Goal: Information Seeking & Learning: Find specific fact

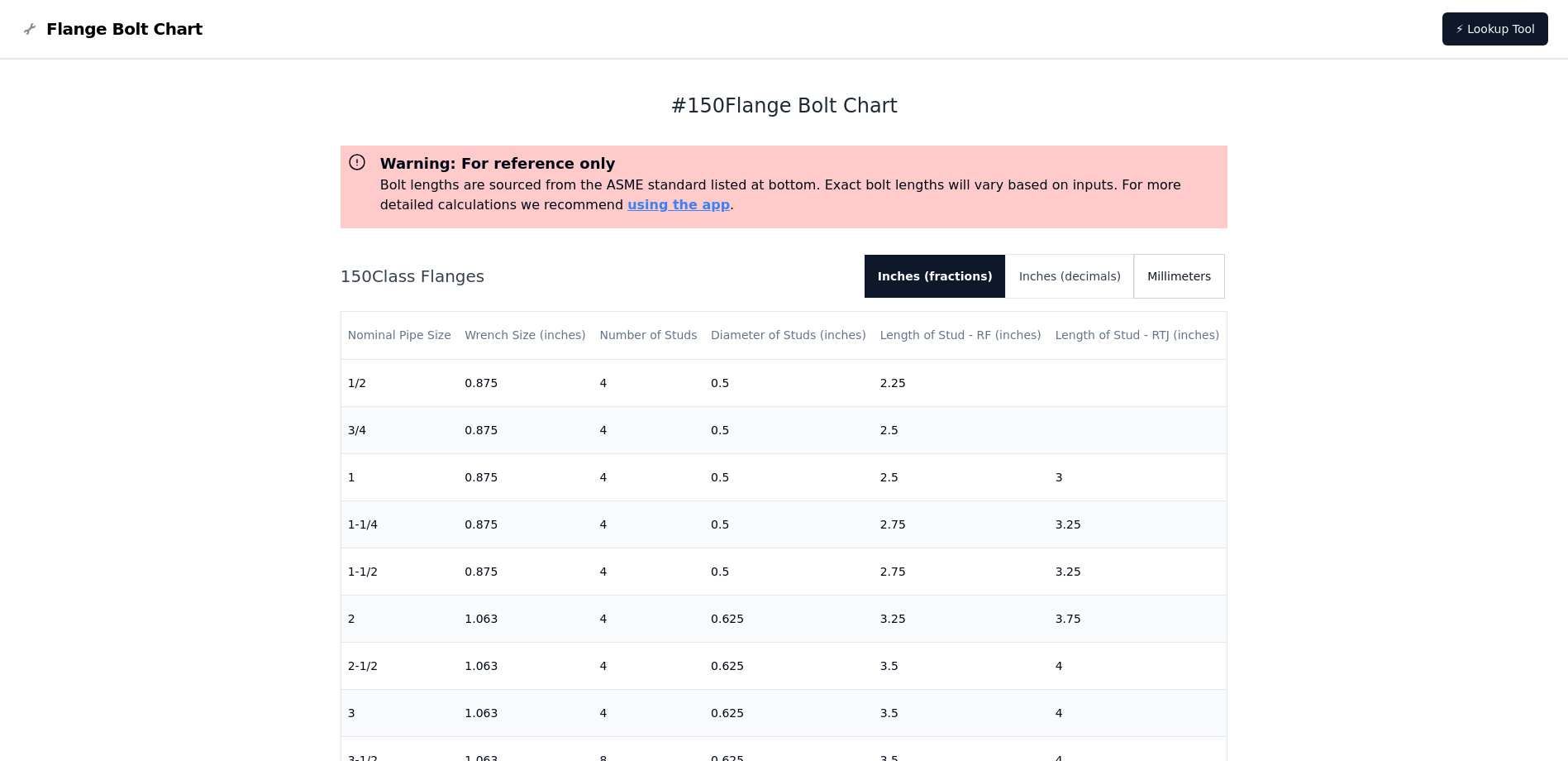
click at [1197, 265] on button "Millimeters" at bounding box center [1179, 276] width 90 height 43
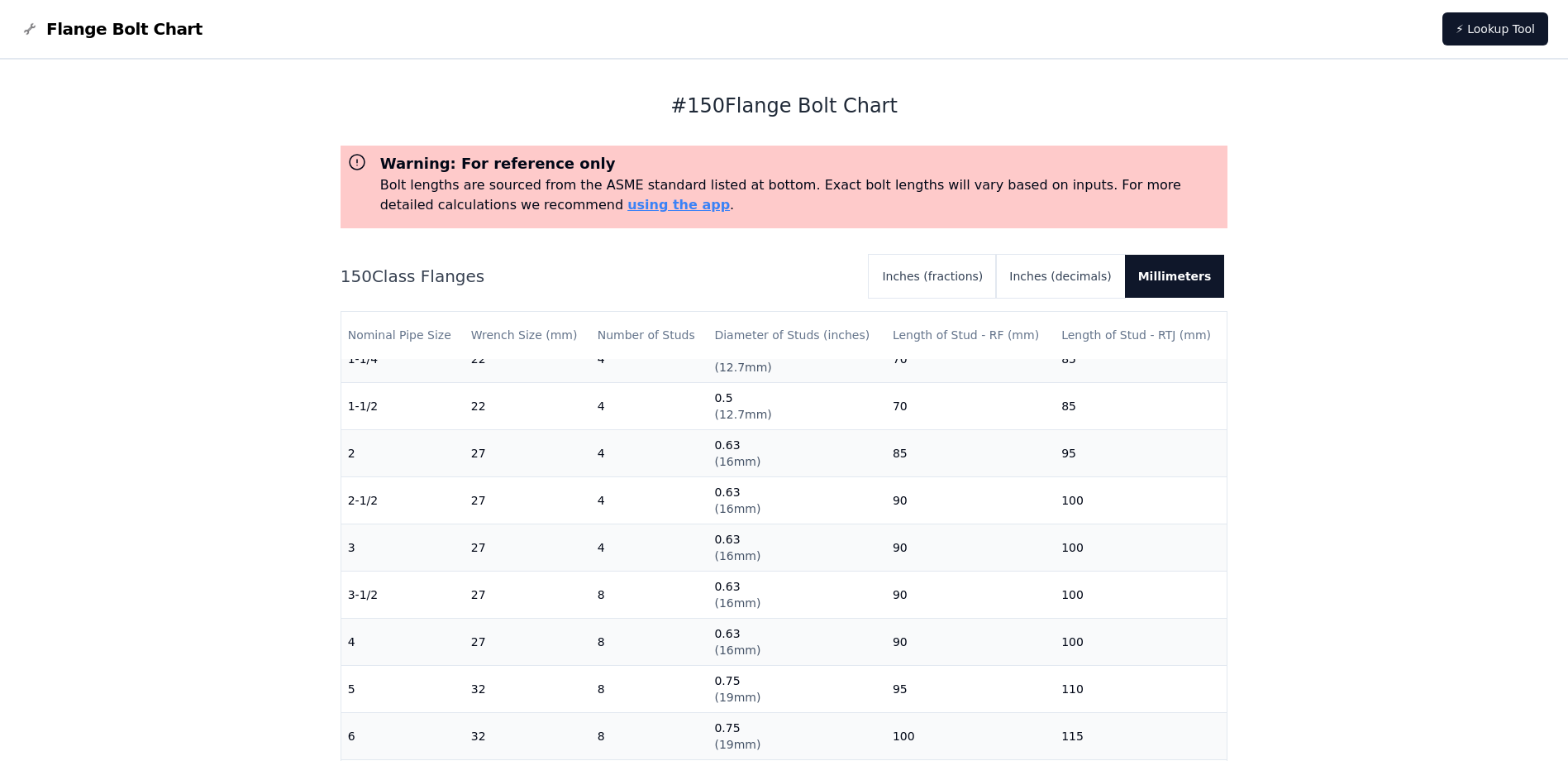
scroll to position [248, 0]
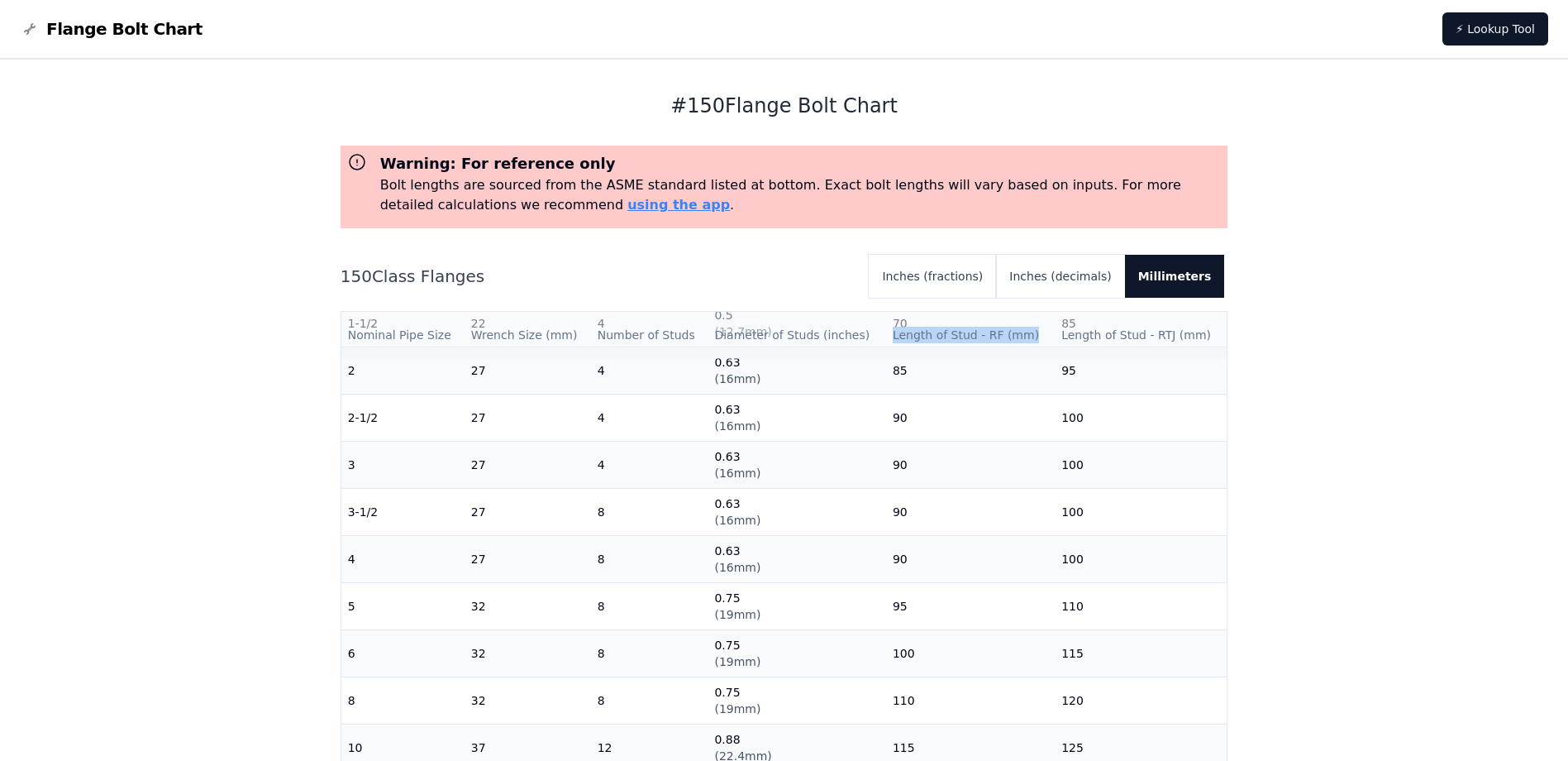
drag, startPoint x: 880, startPoint y: 333, endPoint x: 1022, endPoint y: 340, distance: 142.2
click at [1022, 340] on th "Length of Stud - RF (mm)" at bounding box center [971, 335] width 169 height 47
copy th "Length of Stud - RF (mm)"
drag, startPoint x: 1050, startPoint y: 338, endPoint x: 1190, endPoint y: 334, distance: 140.1
click at [1190, 334] on th "Length of Stud - RTJ (mm)" at bounding box center [1140, 335] width 172 height 47
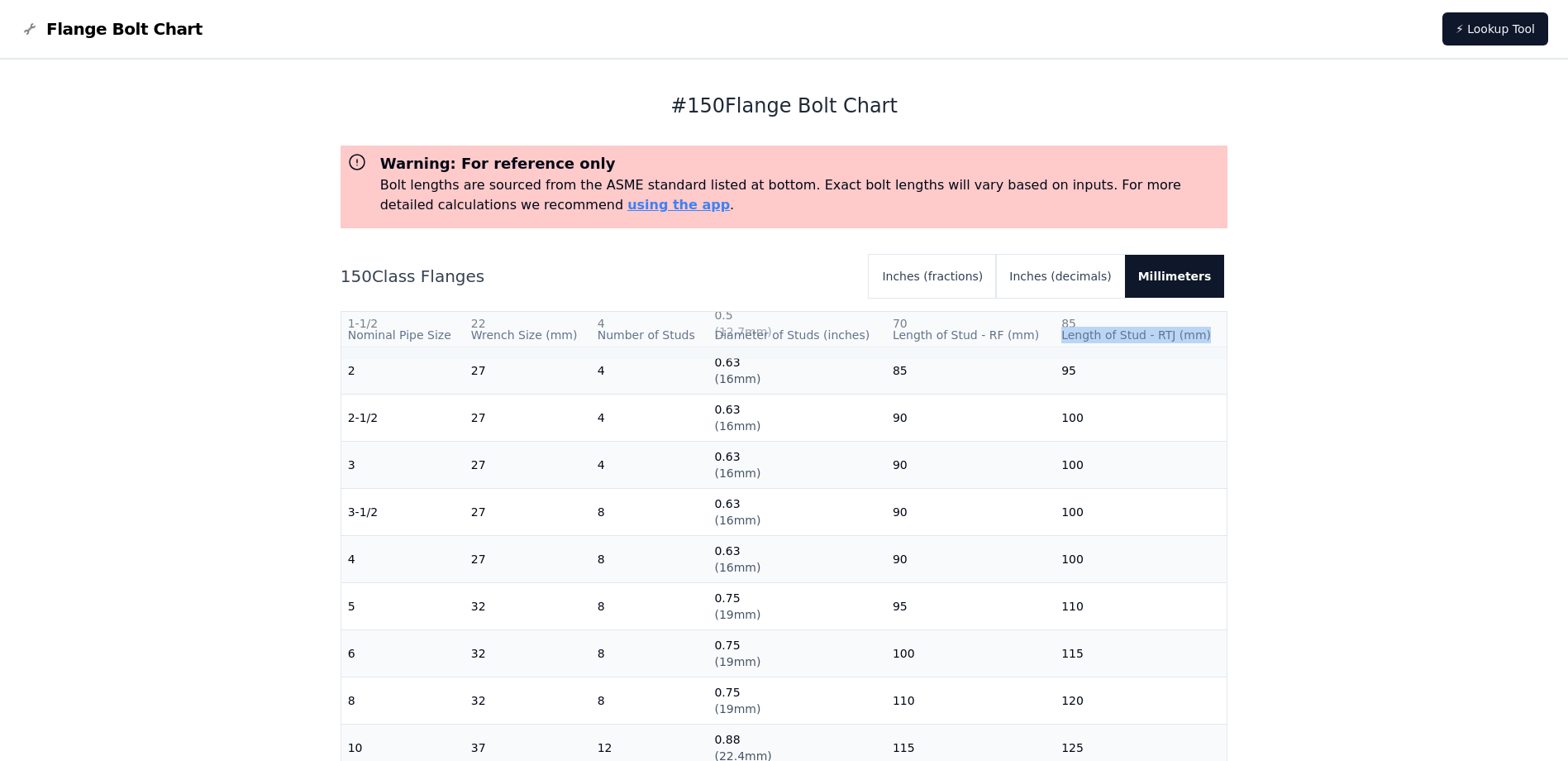
copy th "Length of Stud - RTJ (mm)"
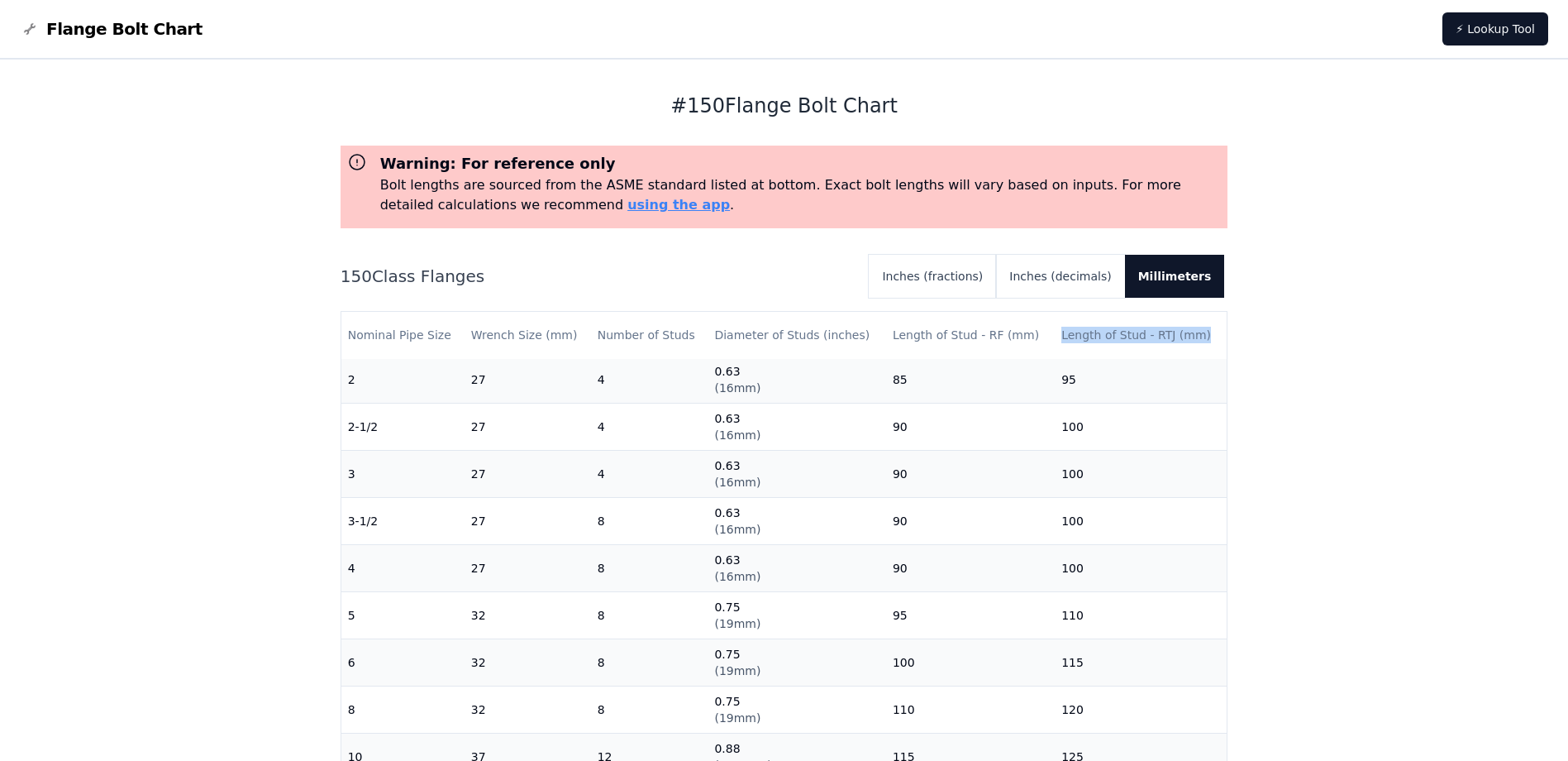
scroll to position [165, 0]
